Goal: Task Accomplishment & Management: Use online tool/utility

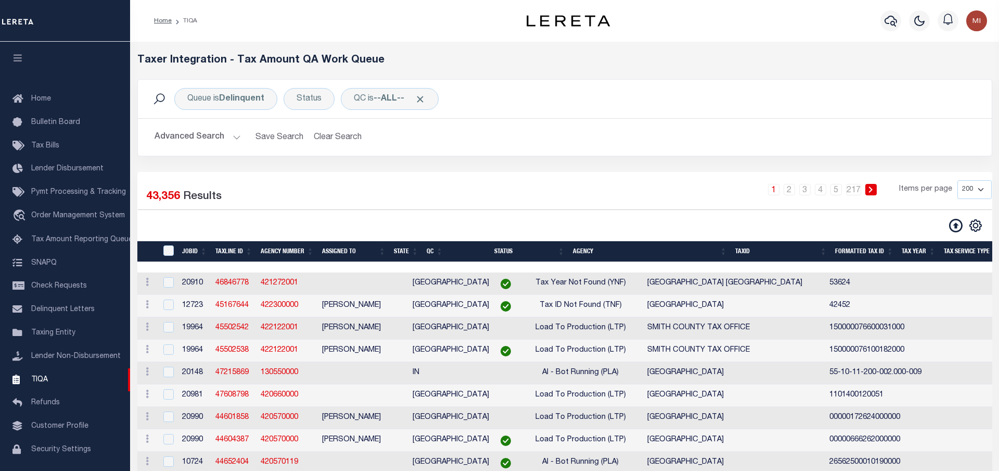
select select "200"
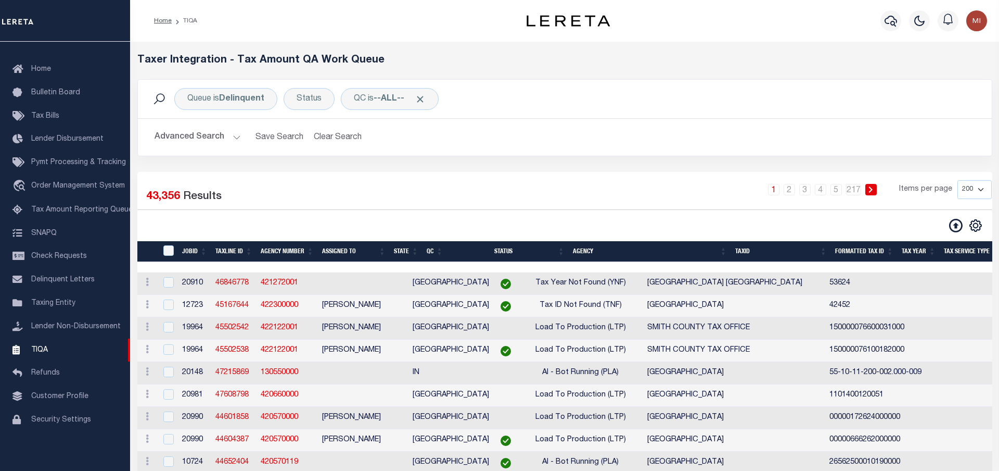
click at [511, 162] on div "Queue is Delinquent Status QC is --ALL-- Search Advanced Search Save Search Cle…" at bounding box center [565, 125] width 871 height 93
click at [498, 160] on div "Queue is Delinquent Status QC is --ALL-- Search Advanced Search Save Search Cle…" at bounding box center [565, 125] width 871 height 93
click at [498, 161] on div "Queue is Delinquent Status QC is --ALL-- Search Advanced Search Save Search Cle…" at bounding box center [565, 125] width 871 height 93
click at [505, 160] on div "Queue is Delinquent Status QC is --ALL-- Search Advanced Search Save Search Cle…" at bounding box center [565, 125] width 871 height 93
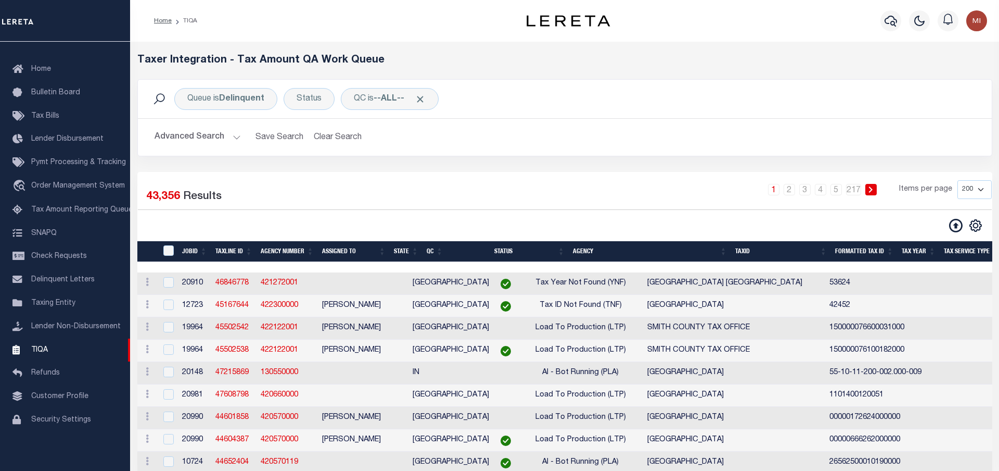
click at [494, 161] on div "Queue is Delinquent Status QC is --ALL-- Search Advanced Search Save Search Cle…" at bounding box center [565, 125] width 871 height 93
click at [514, 161] on div "Queue is Delinquent Status QC is --ALL-- Search Advanced Search Save Search Cle…" at bounding box center [565, 125] width 871 height 93
click at [494, 161] on div "Queue is Delinquent Status QC is --ALL-- Search Advanced Search Save Search Cle…" at bounding box center [565, 125] width 871 height 93
click at [517, 160] on div "Queue is Delinquent Status QC is --ALL-- Search Advanced Search Save Search Cle…" at bounding box center [565, 125] width 871 height 93
click at [490, 160] on div "Queue is Delinquent Status QC is --ALL-- Search Advanced Search Save Search Cle…" at bounding box center [565, 125] width 871 height 93
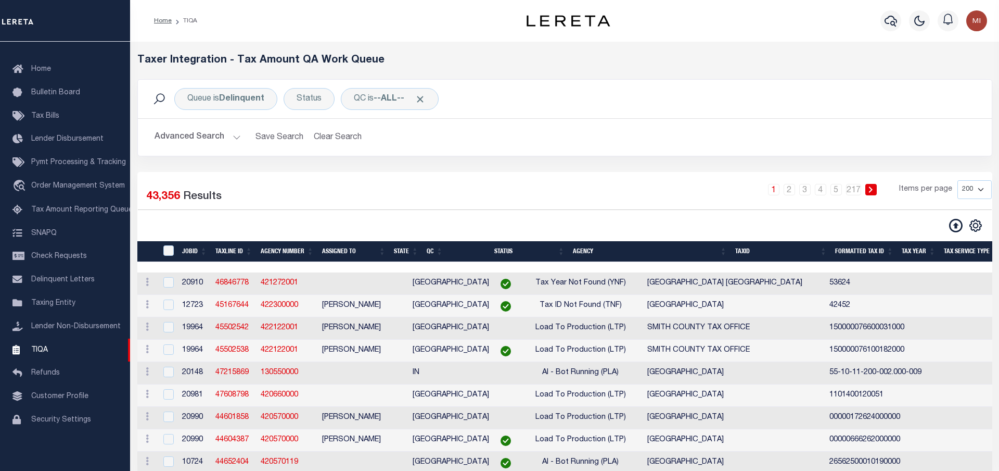
click at [524, 160] on div "Queue is Delinquent Status QC is --ALL-- Search Advanced Search Save Search Cle…" at bounding box center [565, 125] width 871 height 93
click at [484, 161] on div "Queue is Delinquent Status QC is --ALL-- Search Advanced Search Save Search Cle…" at bounding box center [565, 125] width 871 height 93
click at [546, 159] on div "Queue is Delinquent Status QC is --ALL-- Search Advanced Search Save Search Cle…" at bounding box center [565, 125] width 871 height 93
click at [487, 161] on div "Queue is Delinquent Status QC is --ALL-- Search Advanced Search Save Search Cle…" at bounding box center [565, 125] width 871 height 93
click at [521, 160] on div "Queue is Delinquent Status QC is --ALL-- Search Advanced Search Save Search Cle…" at bounding box center [565, 125] width 871 height 93
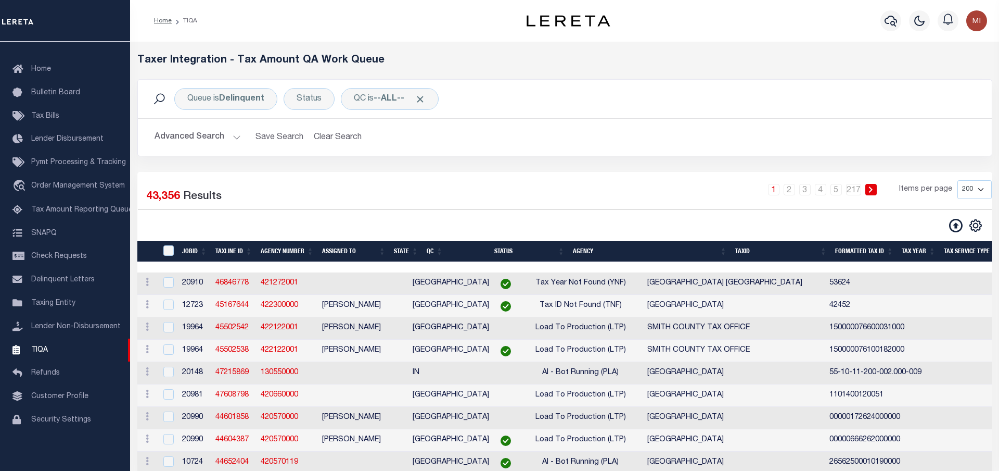
click at [481, 160] on div "Queue is Delinquent Status QC is --ALL-- Search Advanced Search Save Search Cle…" at bounding box center [565, 125] width 871 height 93
click at [527, 161] on div "Queue is Delinquent Status QC is --ALL-- Search Advanced Search Save Search Cle…" at bounding box center [565, 125] width 871 height 93
click at [494, 161] on div "Queue is Delinquent Status QC is --ALL-- Search Advanced Search Save Search Cle…" at bounding box center [565, 125] width 871 height 93
click at [526, 160] on div "Queue is Delinquent Status QC is --ALL-- Search Advanced Search Save Search Cle…" at bounding box center [565, 125] width 871 height 93
click at [495, 161] on div "Queue is Delinquent Status QC is --ALL-- Search Advanced Search Save Search Cle…" at bounding box center [565, 125] width 871 height 93
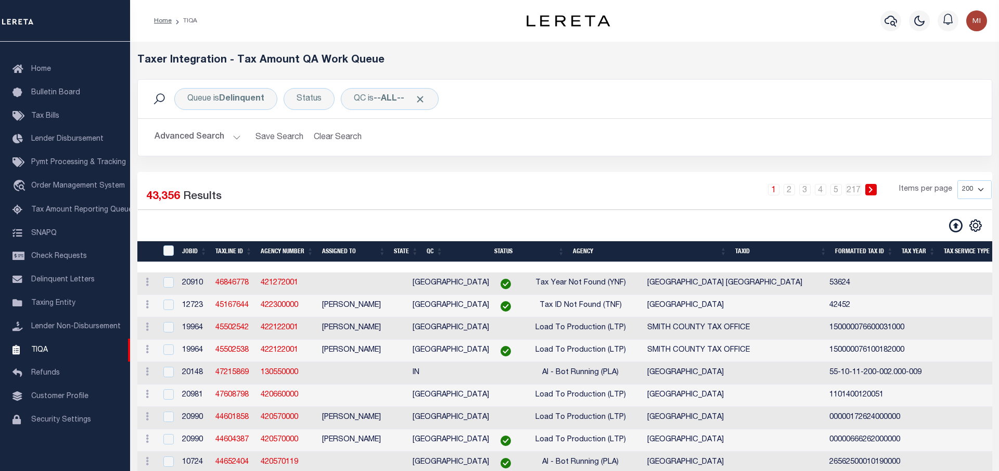
drag, startPoint x: 532, startPoint y: 160, endPoint x: 506, endPoint y: 161, distance: 26.0
click at [531, 160] on div "Queue is Delinquent Status QC is --ALL-- Search Advanced Search Save Search Cle…" at bounding box center [565, 125] width 871 height 93
click at [485, 161] on div "Queue is Delinquent Status QC is --ALL-- Search Advanced Search Save Search Cle…" at bounding box center [565, 125] width 871 height 93
click at [528, 159] on div "Queue is Delinquent Status QC is --ALL-- Search Advanced Search Save Search Cle…" at bounding box center [565, 125] width 871 height 93
click at [215, 136] on button "Advanced Search" at bounding box center [198, 137] width 86 height 20
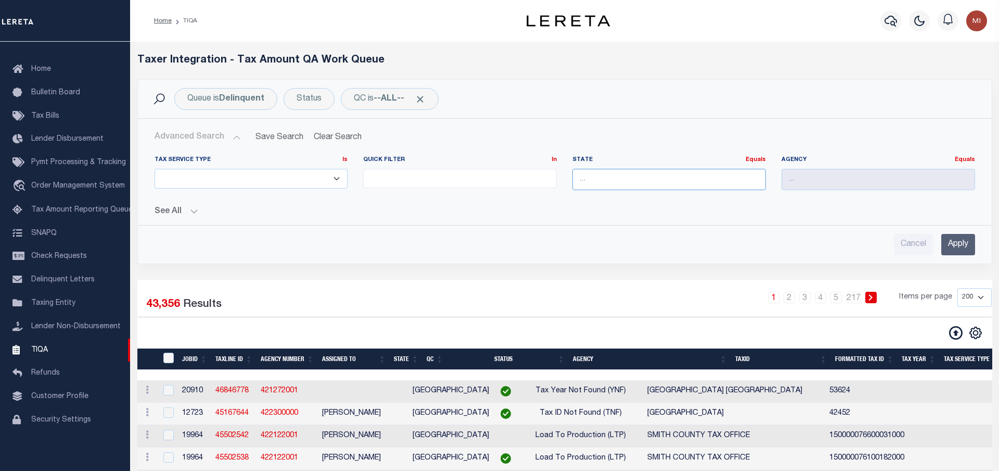
click at [617, 181] on input "text" at bounding box center [670, 179] width 194 height 21
click at [481, 59] on h5 "Taxer Integration - Tax Amount QA Work Queue" at bounding box center [564, 60] width 855 height 12
click at [418, 232] on div "Cancel Apply" at bounding box center [565, 240] width 838 height 30
click at [414, 241] on div "Cancel Apply" at bounding box center [565, 244] width 821 height 21
click at [173, 217] on div "Tax Service Type Is Is Contains ESCROW NonESCROW Quick Filter In In" at bounding box center [565, 201] width 838 height 108
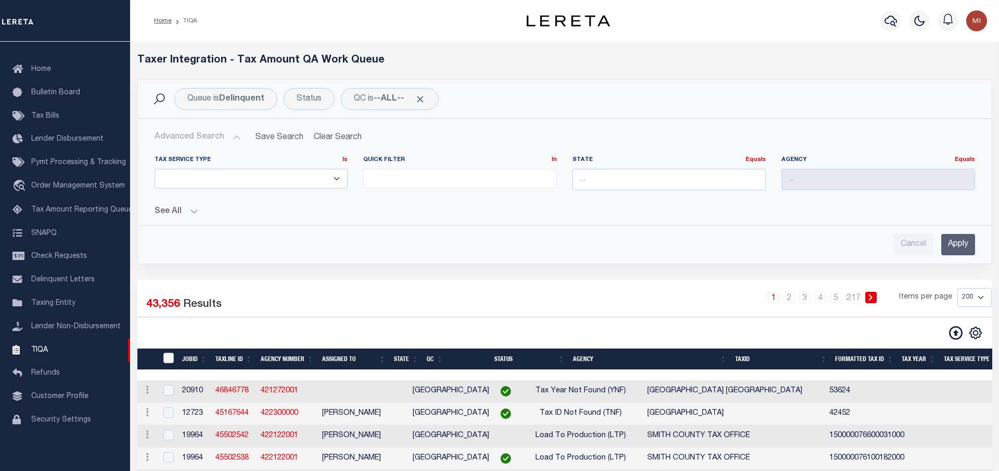
click at [170, 207] on button "See All" at bounding box center [565, 212] width 821 height 10
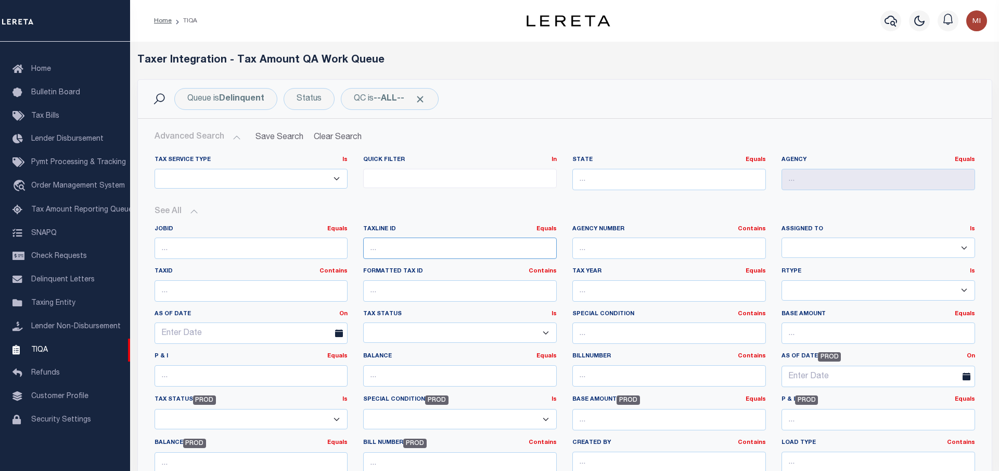
click at [445, 239] on input "number" at bounding box center [460, 247] width 194 height 21
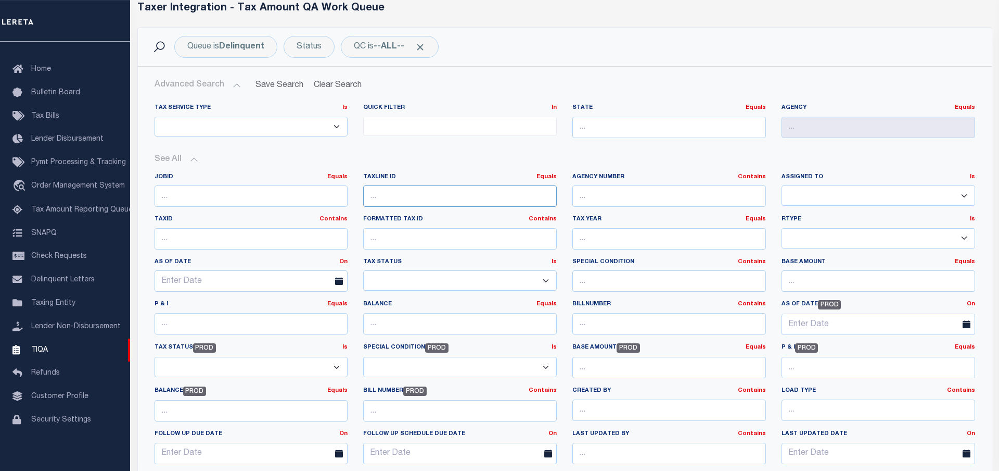
scroll to position [106, 0]
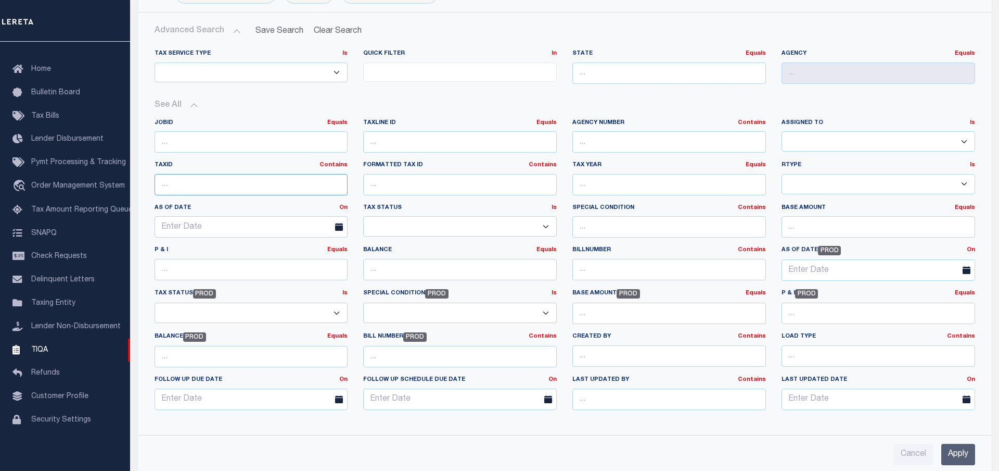
click at [226, 184] on input "text" at bounding box center [252, 184] width 194 height 21
paste input "0700016075"
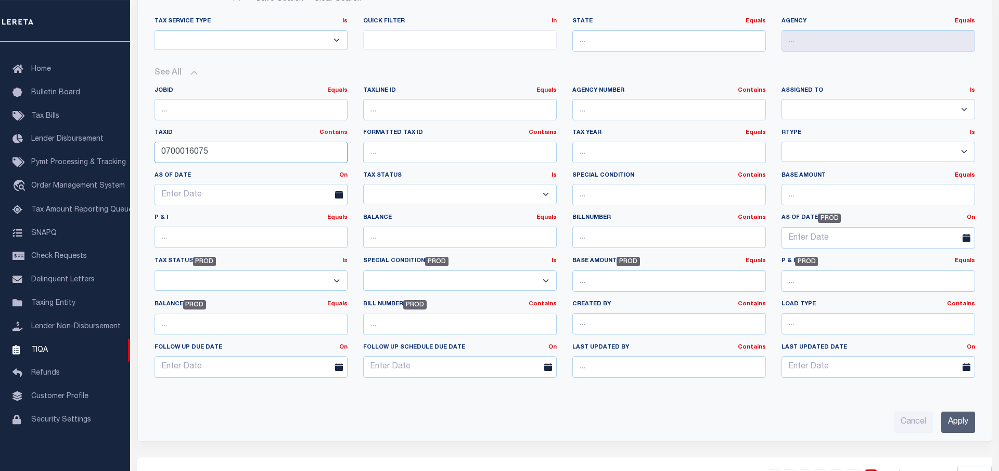
scroll to position [159, 0]
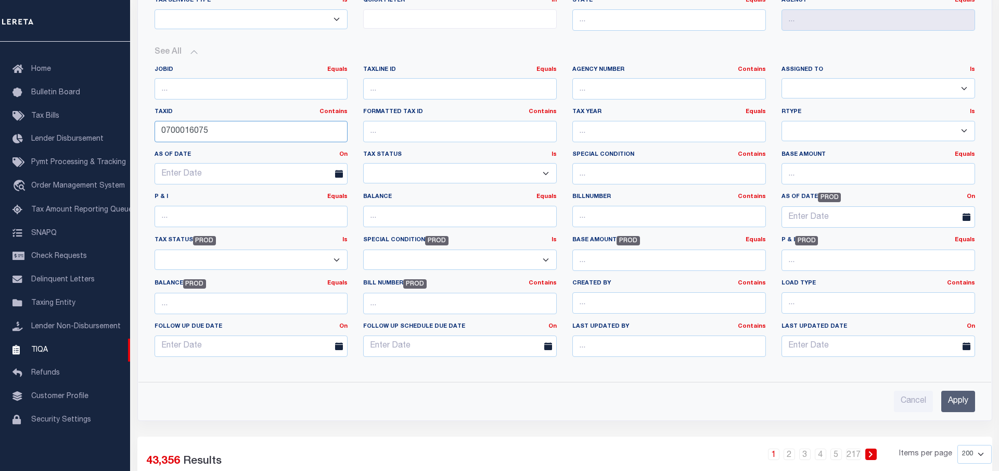
type input "0700016075"
click at [950, 396] on input "Apply" at bounding box center [959, 400] width 34 height 21
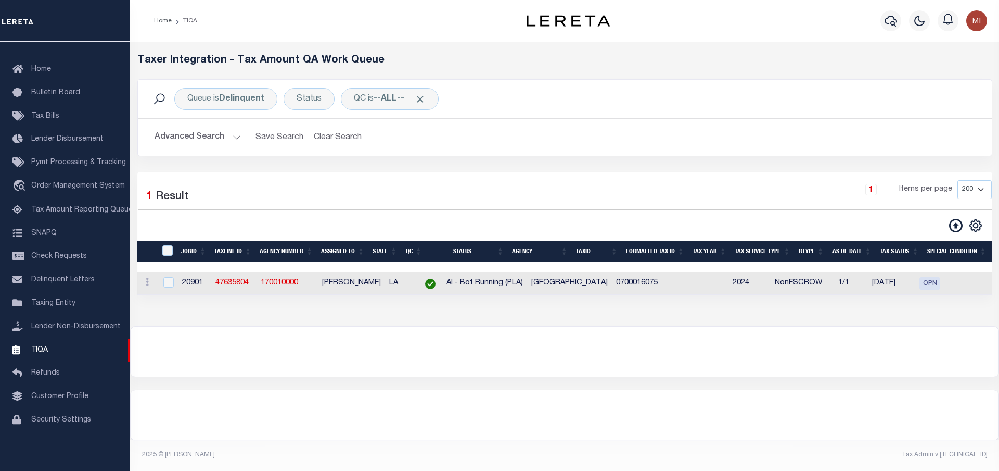
scroll to position [0, 0]
click at [168, 285] on input "checkbox" at bounding box center [168, 282] width 10 height 10
checkbox input "true"
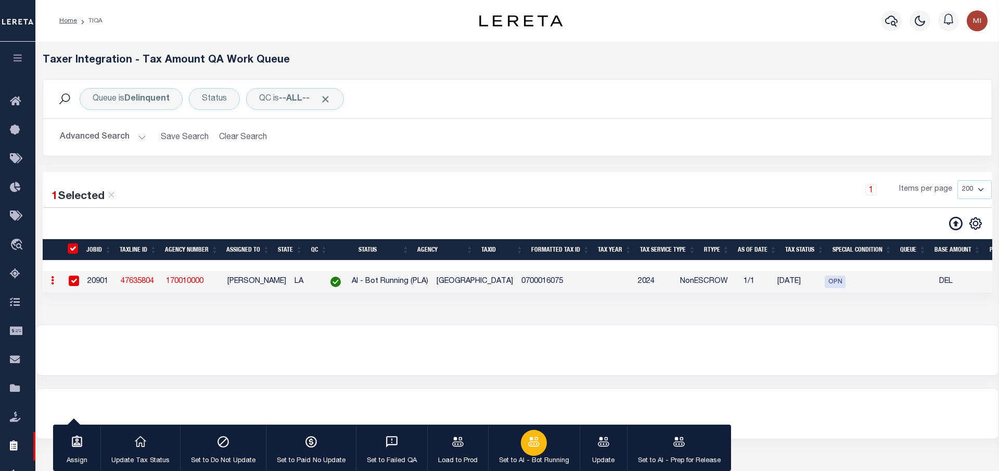
click at [533, 438] on icon "button" at bounding box center [534, 442] width 14 height 14
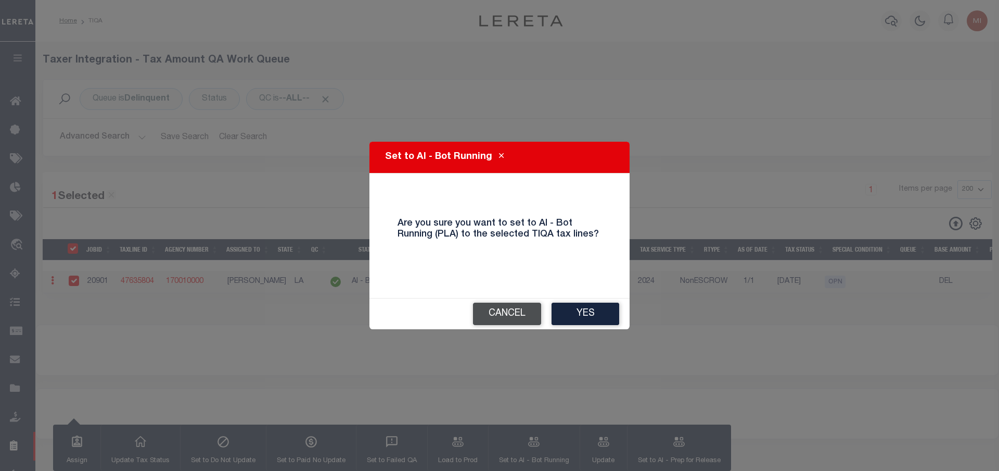
click at [501, 316] on button "Cancel" at bounding box center [507, 313] width 68 height 22
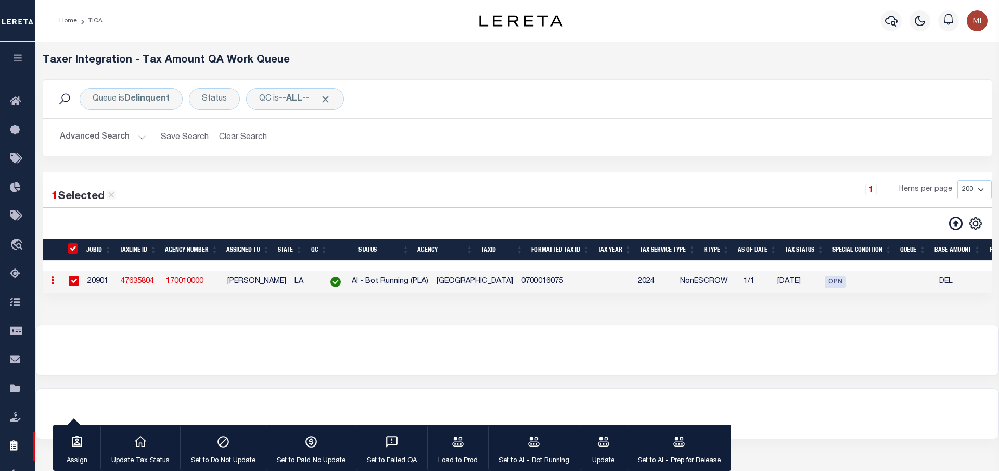
click at [707, 190] on div "1 Items per page 10 25 50 100 200 500 1000 2000" at bounding box center [638, 193] width 708 height 27
click at [535, 440] on icon "button" at bounding box center [534, 442] width 14 height 14
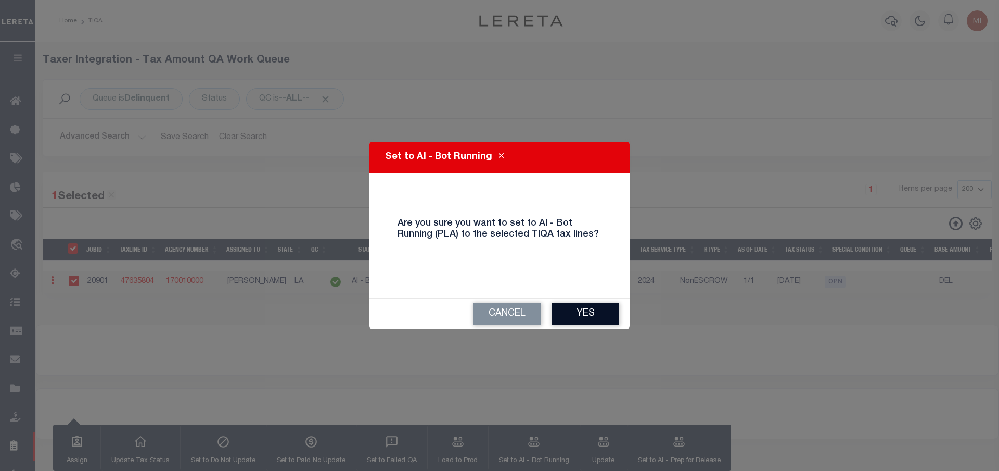
click at [583, 310] on button "Yes" at bounding box center [586, 313] width 68 height 22
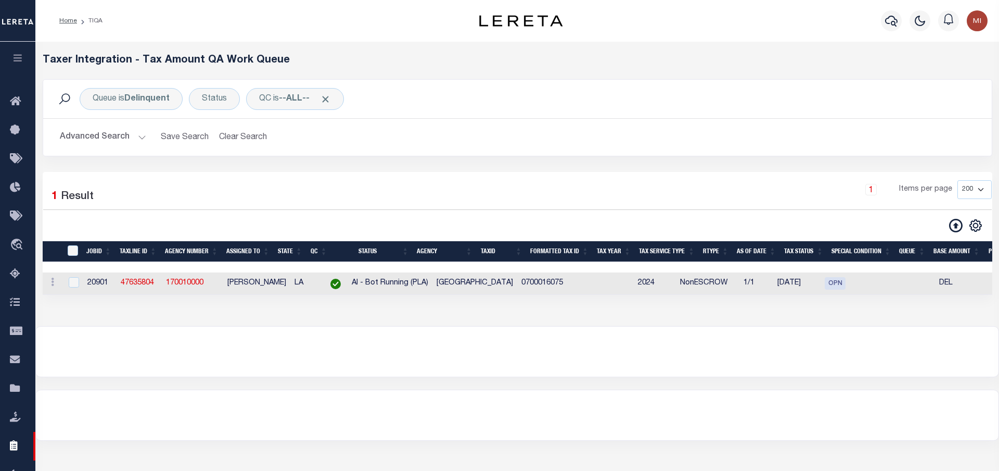
click at [506, 174] on div "1 Selected 1 Result 1 Items per page 10 25 50 100 200 500 1000 2000" at bounding box center [518, 233] width 950 height 123
click at [510, 91] on div "Queue is Delinquent Status QC is --ALL-- Search" at bounding box center [518, 99] width 932 height 22
